Goal: Information Seeking & Learning: Learn about a topic

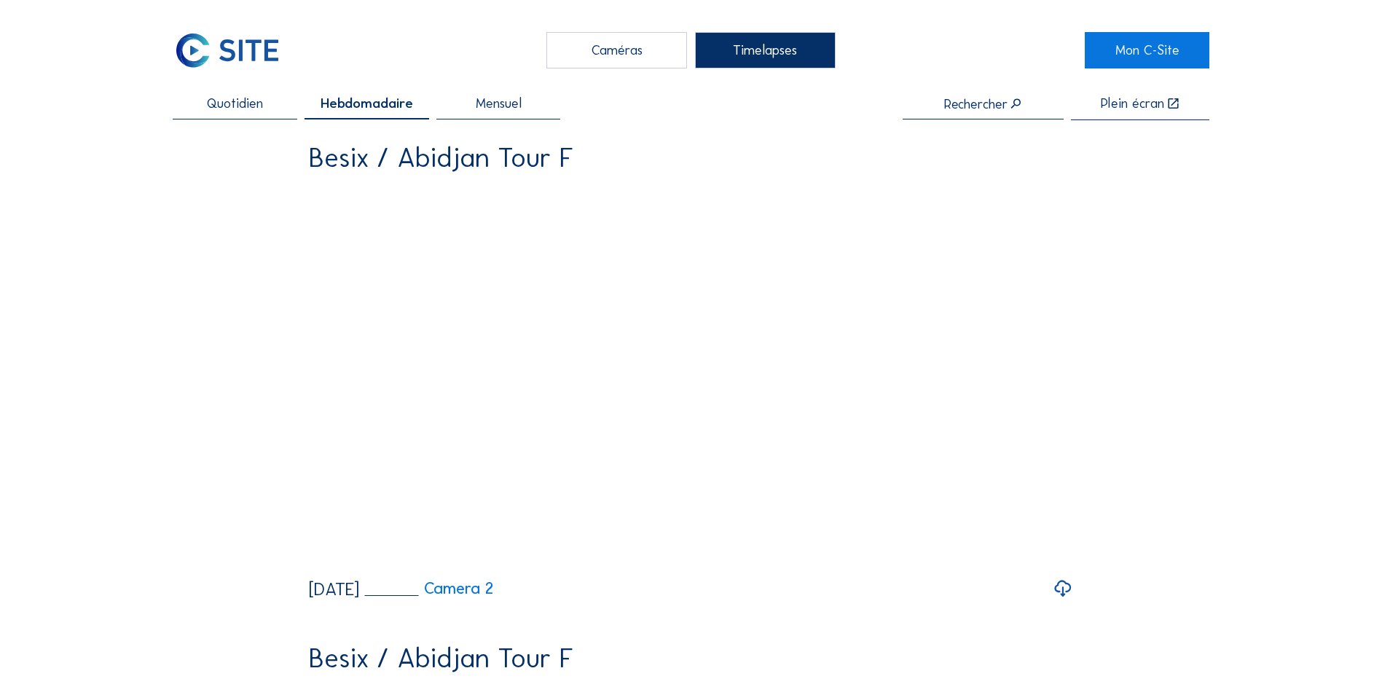
click at [605, 48] on div "Caméras" at bounding box center [616, 50] width 141 height 36
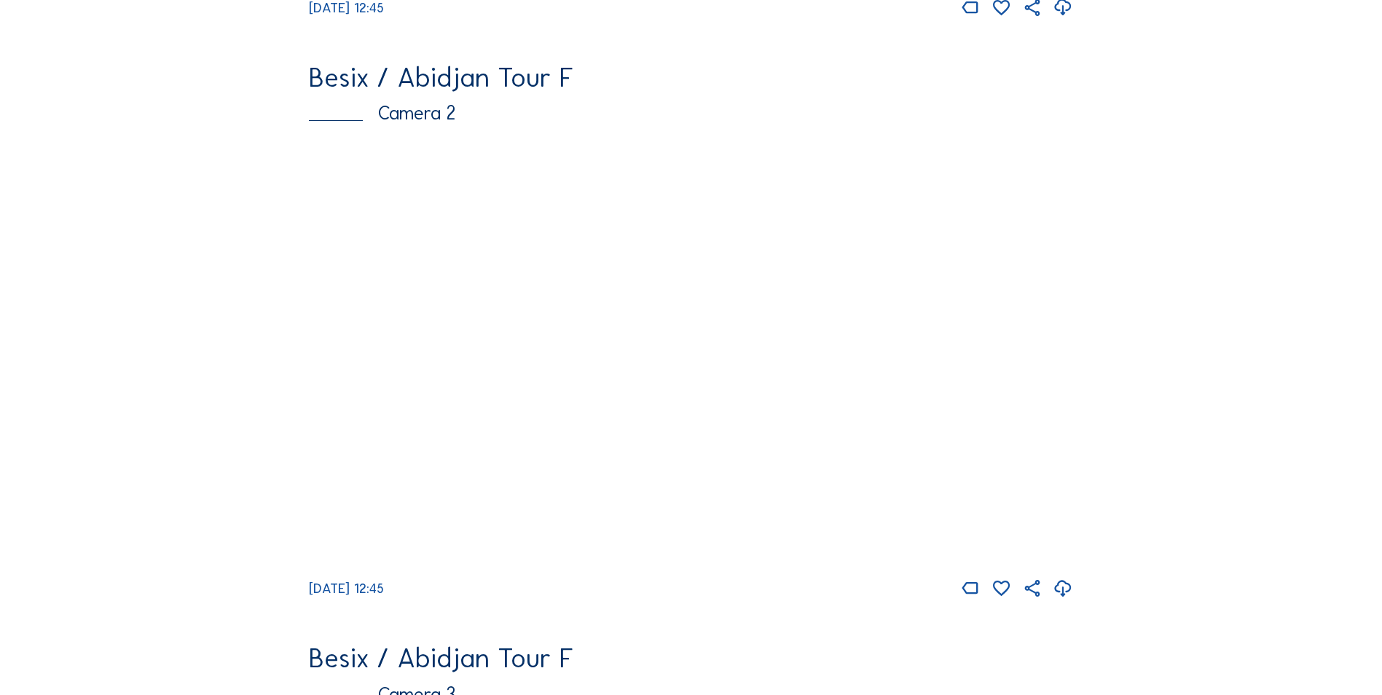
scroll to position [515, 0]
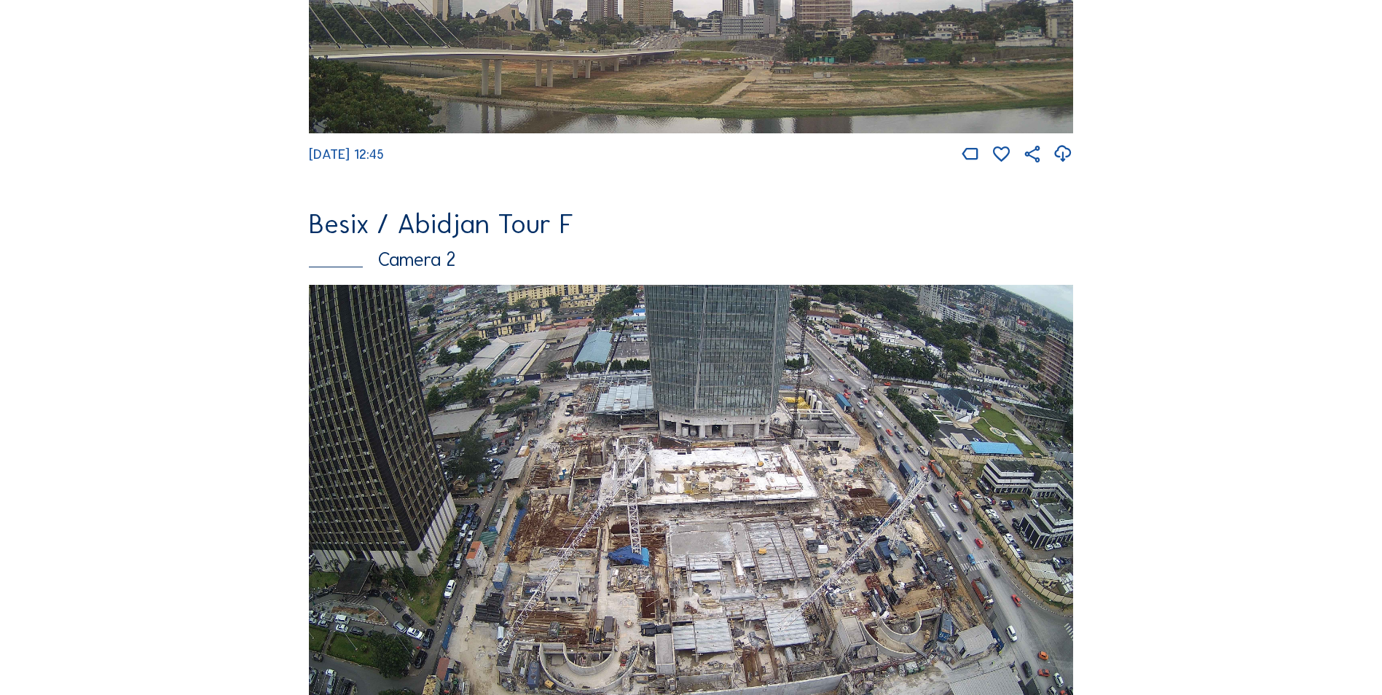
click at [844, 441] on img at bounding box center [691, 500] width 764 height 430
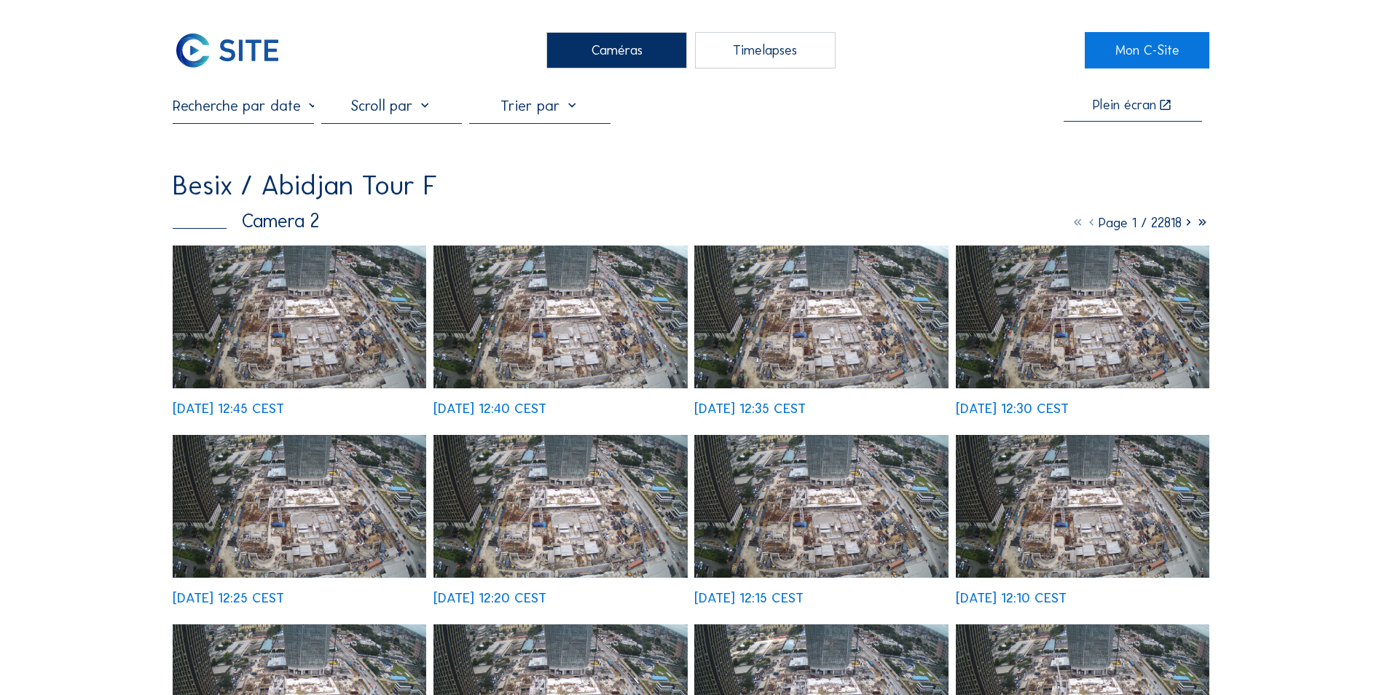
click at [330, 326] on img at bounding box center [299, 316] width 253 height 143
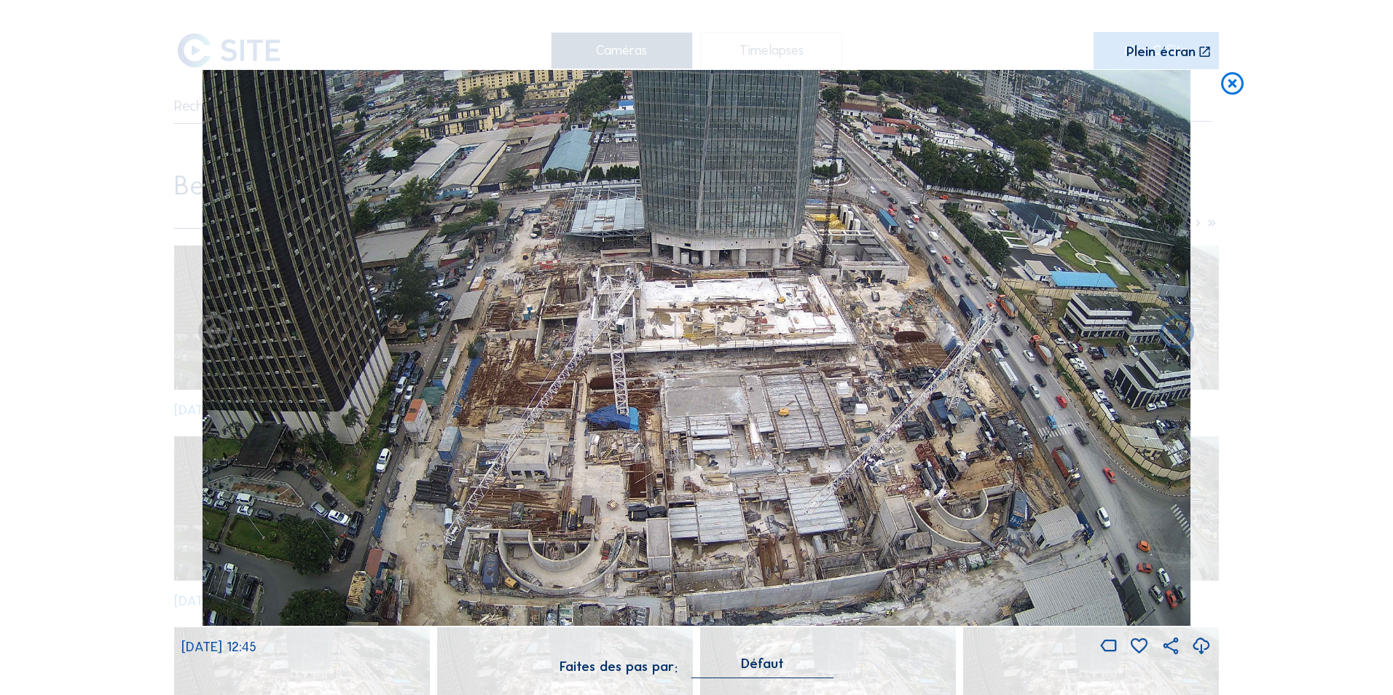
click at [985, 248] on img at bounding box center [696, 348] width 988 height 556
click at [1235, 84] on icon at bounding box center [1232, 84] width 27 height 28
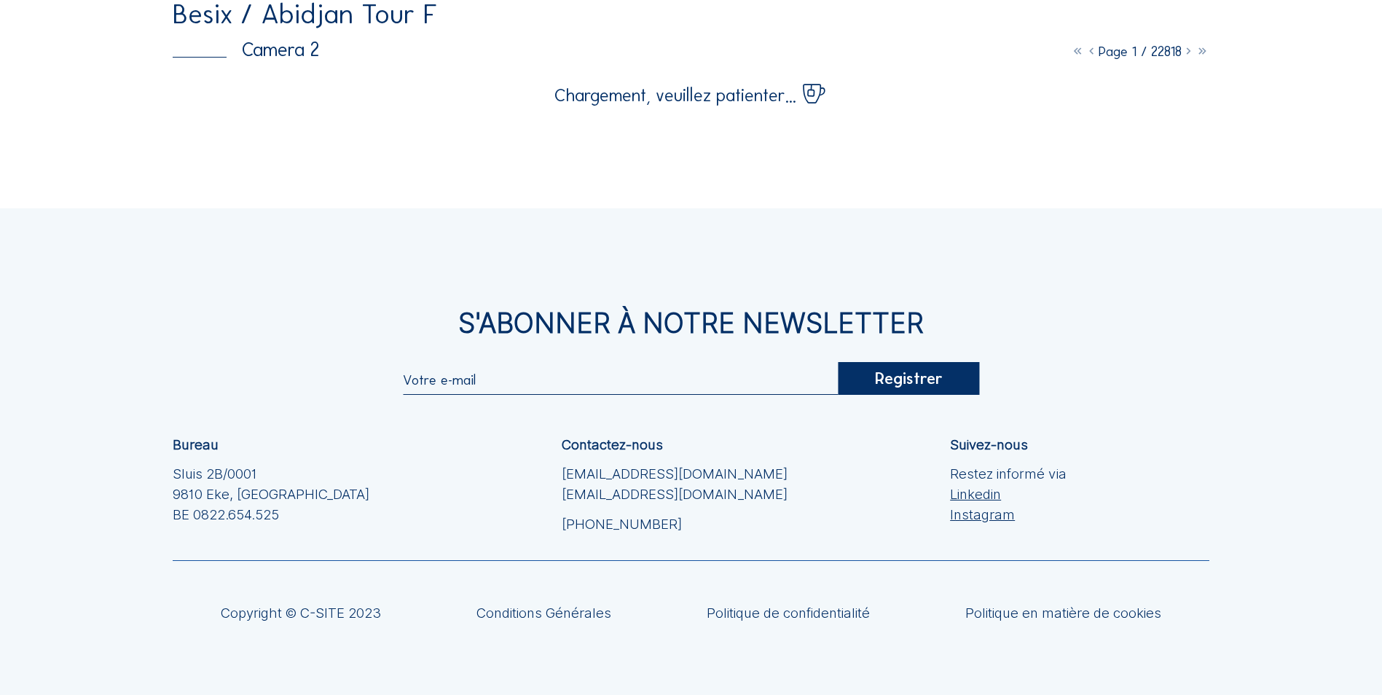
scroll to position [93, 0]
